Goal: Use online tool/utility: Utilize a website feature to perform a specific function

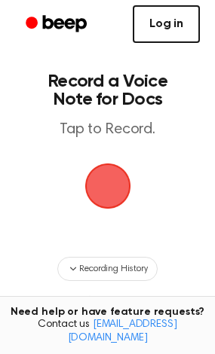
click at [157, 26] on link "Log in" at bounding box center [166, 24] width 67 height 38
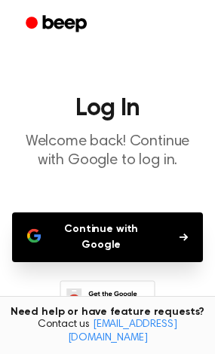
click at [89, 228] on button "Continue with Google" at bounding box center [107, 238] width 191 height 50
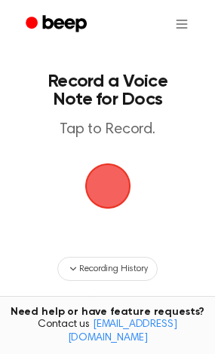
click at [106, 197] on span "button" at bounding box center [107, 187] width 46 height 46
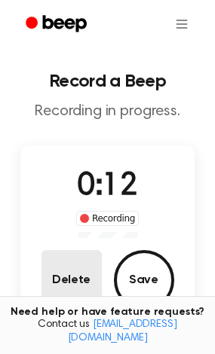
drag, startPoint x: 145, startPoint y: 279, endPoint x: 78, endPoint y: 269, distance: 67.0
click at [78, 269] on div "Delete Save" at bounding box center [107, 280] width 133 height 60
click at [78, 270] on button "Delete" at bounding box center [71, 280] width 60 height 60
